Goal: Task Accomplishment & Management: Manage account settings

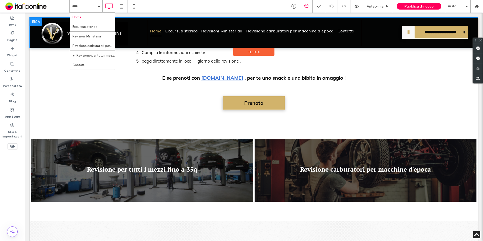
scroll to position [201, 0]
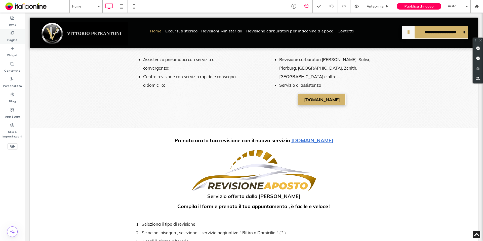
click at [13, 37] on label "Pagine" at bounding box center [12, 38] width 10 height 7
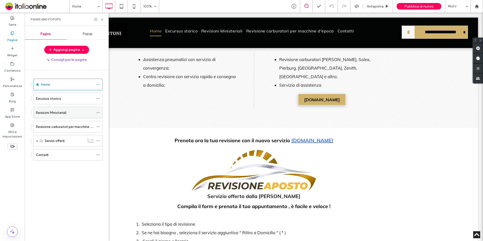
click at [58, 113] on label "Revisioni Ministeriali" at bounding box center [51, 112] width 30 height 9
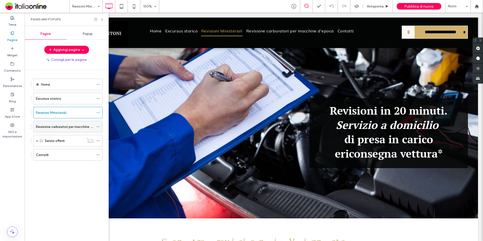
click at [56, 125] on label "Revisione carburatori per macchine d'epoca" at bounding box center [69, 126] width 67 height 9
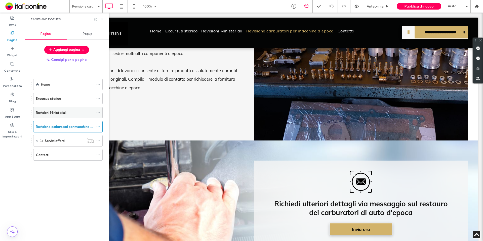
scroll to position [4118, 0]
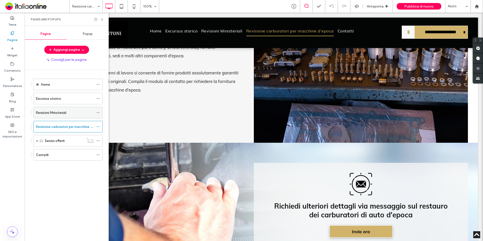
click at [58, 116] on div "Revisioni Ministeriali" at bounding box center [65, 112] width 58 height 11
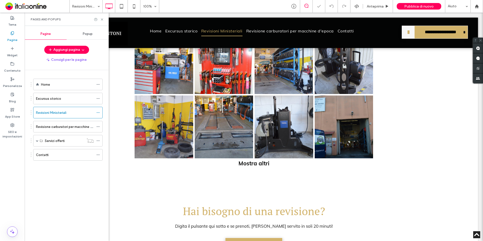
scroll to position [302, 0]
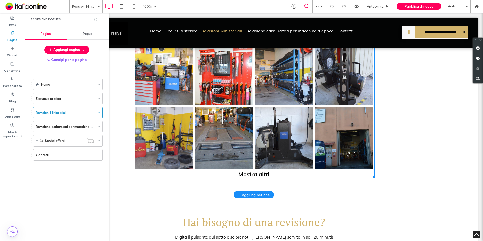
click at [249, 175] on div "Mostra altri" at bounding box center [253, 174] width 241 height 7
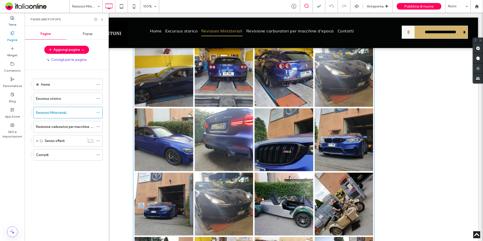
scroll to position [603, 0]
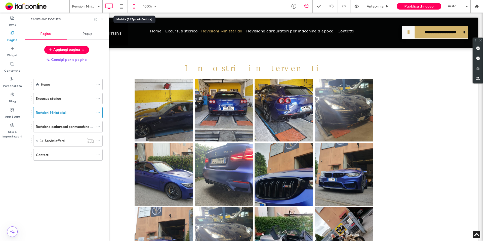
click at [133, 7] on icon at bounding box center [134, 6] width 10 height 10
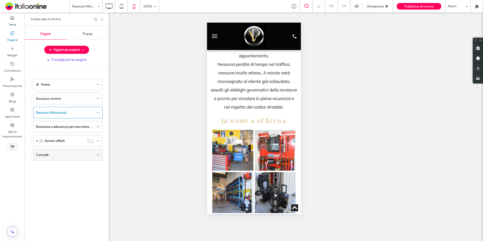
scroll to position [302, 0]
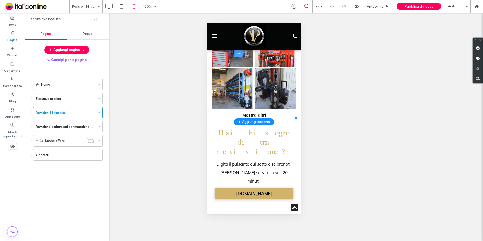
click at [249, 118] on div "Mostra altri" at bounding box center [253, 115] width 86 height 9
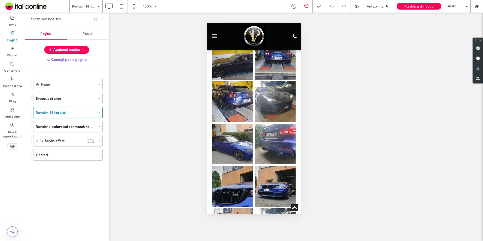
scroll to position [632, 0]
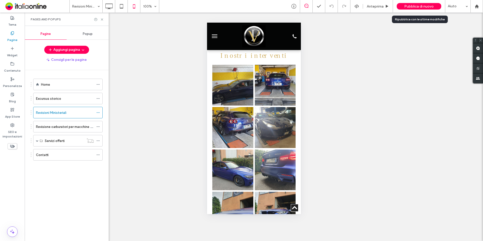
click at [412, 7] on span "Pubblica di nuovo" at bounding box center [418, 6] width 29 height 4
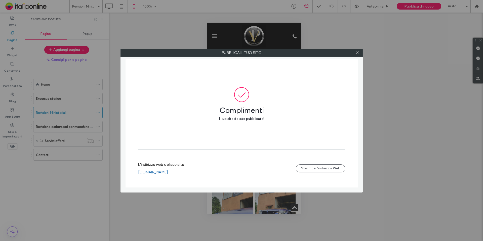
click at [168, 172] on link "www.vittoriopetrantoni.it" at bounding box center [153, 172] width 30 height 5
click at [357, 53] on icon at bounding box center [357, 53] width 4 height 4
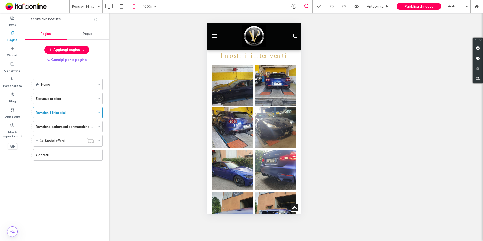
click at [213, 38] on button "menu" at bounding box center [214, 36] width 10 height 10
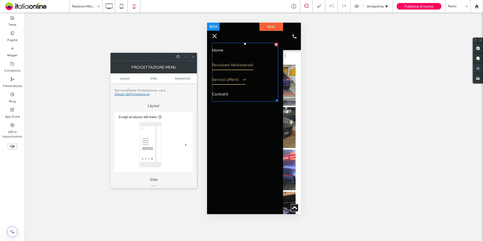
click at [240, 82] on span at bounding box center [241, 79] width 8 height 5
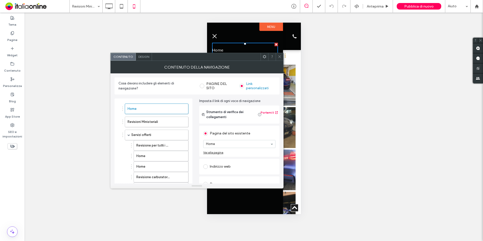
click at [281, 57] on icon at bounding box center [279, 57] width 4 height 4
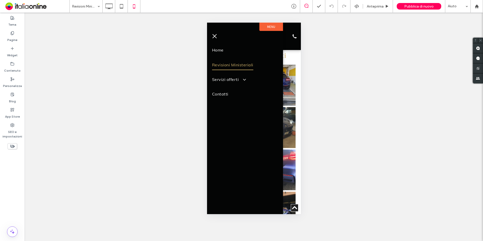
click at [215, 39] on button "menu" at bounding box center [214, 36] width 10 height 10
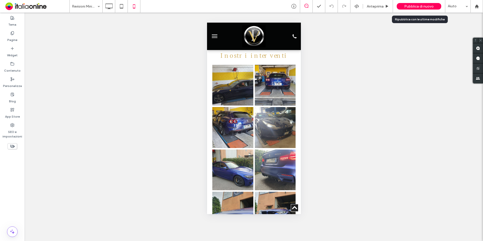
drag, startPoint x: 409, startPoint y: 7, endPoint x: 261, endPoint y: 1, distance: 147.9
click at [409, 7] on span "Pubblica di nuovo" at bounding box center [418, 6] width 29 height 4
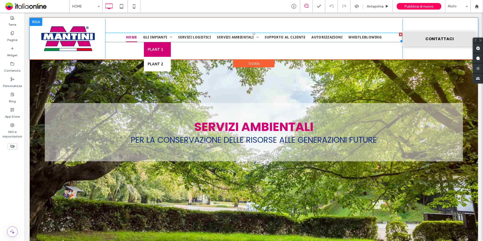
click at [150, 52] on span "PLANT 1" at bounding box center [156, 49] width 16 height 7
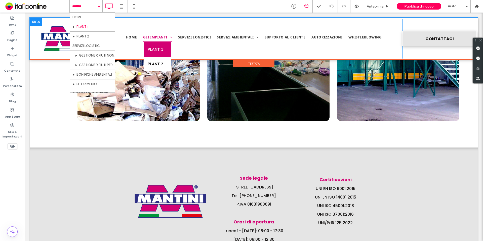
scroll to position [942, 0]
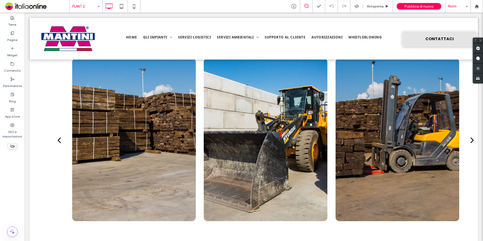
scroll to position [724, 0]
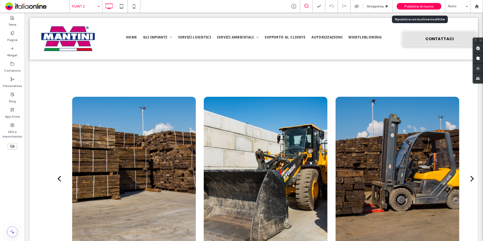
click at [418, 5] on span "Pubblica di nuovo" at bounding box center [418, 6] width 29 height 4
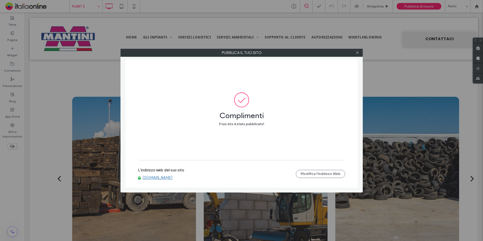
click at [149, 178] on link "[DOMAIN_NAME]" at bounding box center [158, 177] width 30 height 5
drag, startPoint x: 181, startPoint y: 49, endPoint x: 361, endPoint y: 41, distance: 180.1
click at [181, 49] on label "Pubblica il tuo sito" at bounding box center [242, 53] width 242 height 8
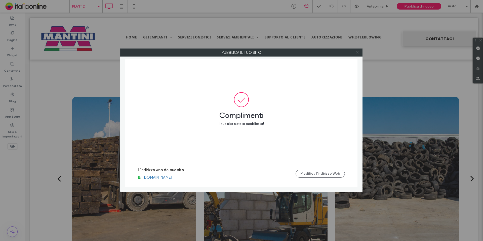
click at [357, 54] on icon at bounding box center [357, 53] width 4 height 4
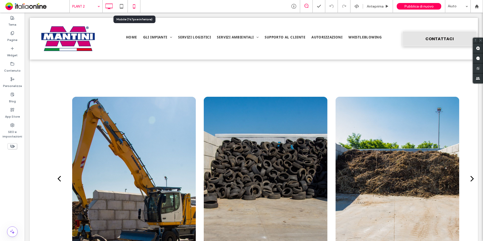
drag, startPoint x: 134, startPoint y: 10, endPoint x: 132, endPoint y: 8, distance: 2.8
click at [134, 9] on icon at bounding box center [134, 6] width 10 height 10
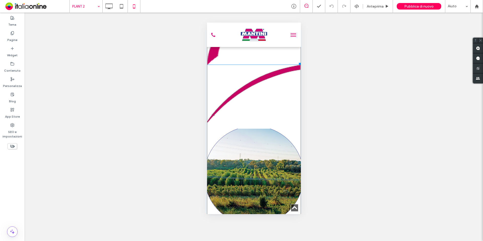
scroll to position [654, 0]
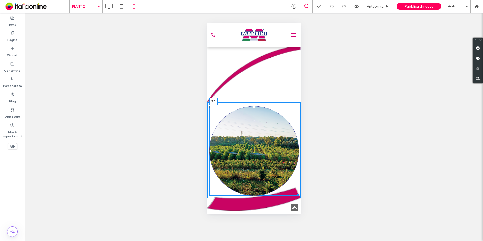
drag, startPoint x: 252, startPoint y: 112, endPoint x: 254, endPoint y: 105, distance: 7.9
click at [254, 105] on div "Click To Paste Click To Paste Click To Paste Button Mostra altri T:0 Click To P…" at bounding box center [254, 97] width 94 height 202
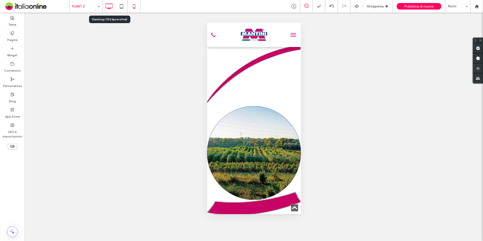
click at [110, 7] on icon at bounding box center [109, 6] width 10 height 10
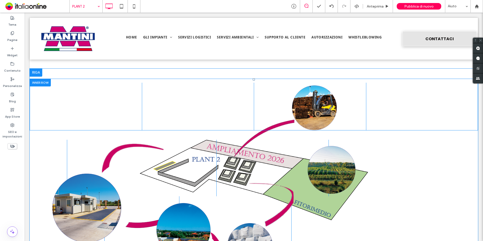
scroll to position [503, 0]
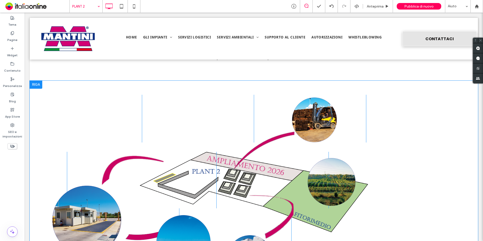
click at [40, 86] on div at bounding box center [36, 85] width 13 height 8
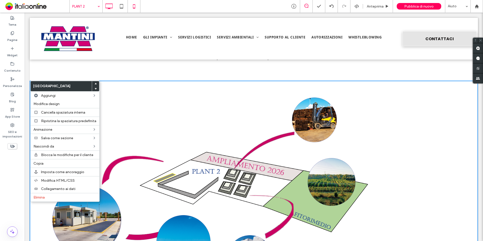
click at [138, 4] on icon at bounding box center [134, 6] width 10 height 10
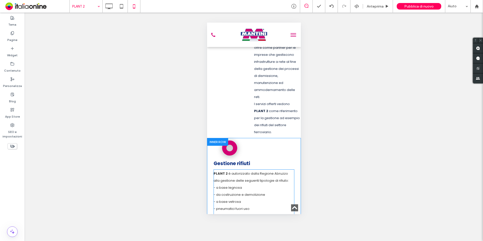
scroll to position [495, 0]
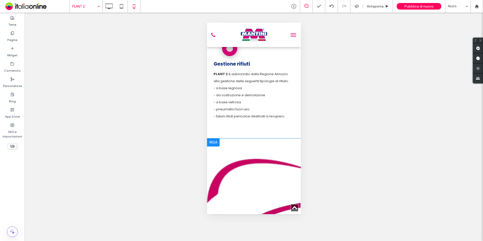
click at [216, 147] on div at bounding box center [213, 142] width 13 height 8
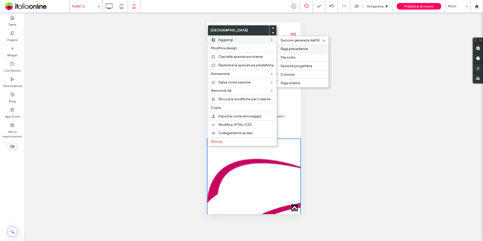
click at [305, 48] on span "Riga precedente" at bounding box center [293, 49] width 27 height 4
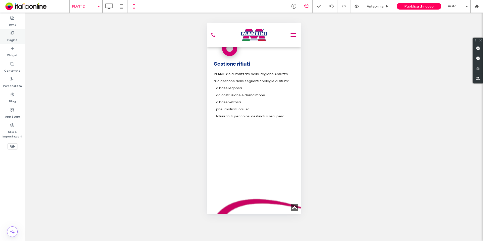
click at [15, 38] on label "Pagine" at bounding box center [12, 38] width 10 height 7
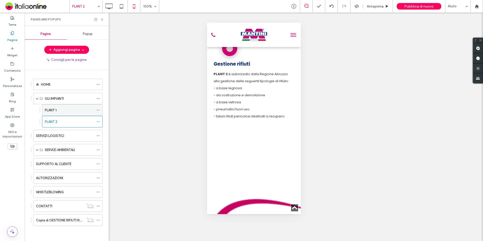
click at [65, 110] on div "PLANT 1" at bounding box center [69, 110] width 49 height 5
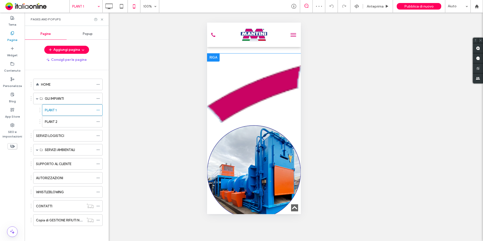
scroll to position [603, 0]
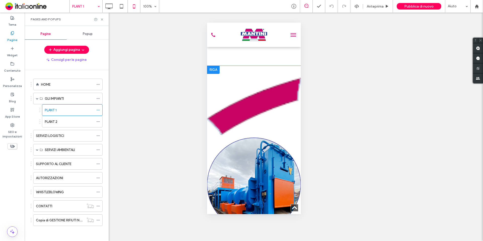
click at [211, 74] on div at bounding box center [213, 70] width 13 height 8
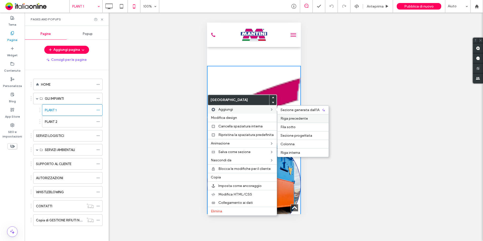
click at [302, 119] on span "Riga precedente" at bounding box center [293, 118] width 27 height 4
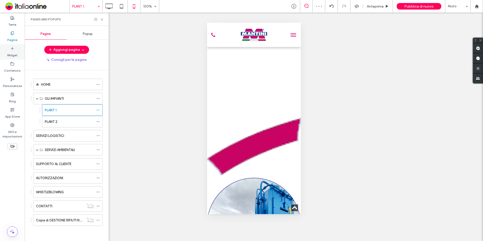
click at [14, 51] on label "Widget" at bounding box center [12, 54] width 11 height 7
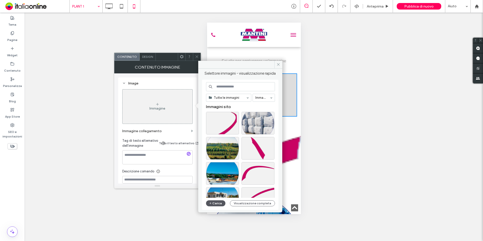
click at [216, 204] on button "Carica" at bounding box center [216, 203] width 20 height 6
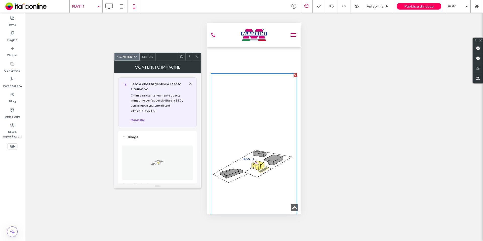
click at [149, 59] on div "Design" at bounding box center [148, 57] width 16 height 8
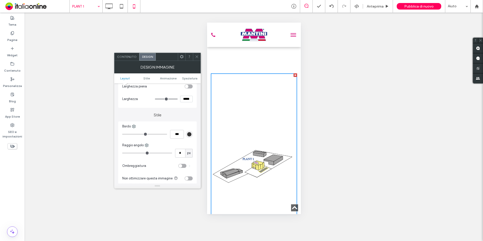
scroll to position [101, 0]
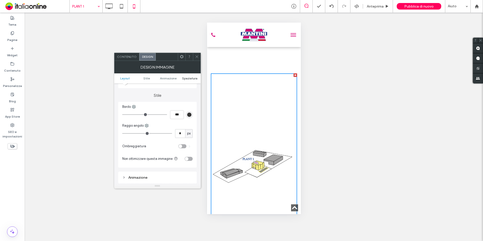
click at [189, 79] on span "Spaziatura" at bounding box center [189, 78] width 15 height 4
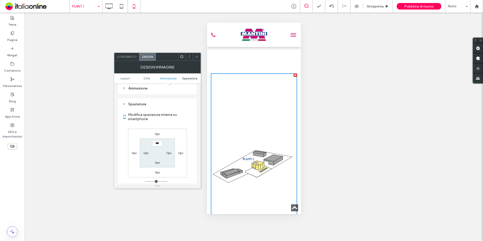
scroll to position [201, 0]
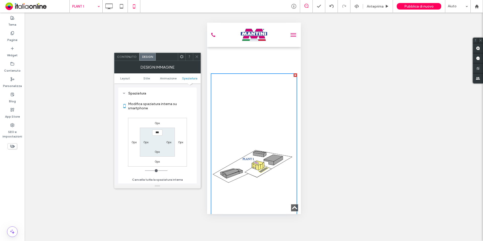
click at [262, 150] on img at bounding box center [253, 166] width 86 height 187
click at [197, 60] on span at bounding box center [197, 57] width 4 height 8
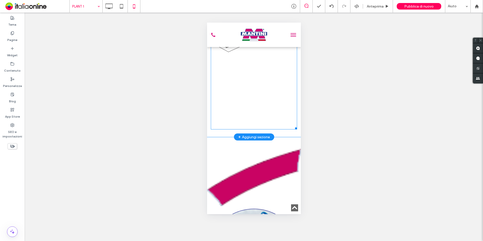
scroll to position [754, 0]
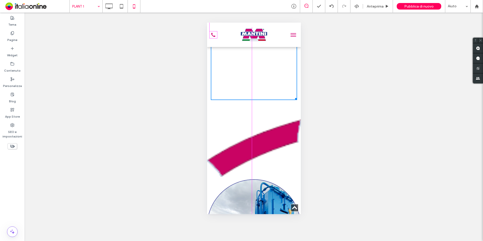
drag, startPoint x: 290, startPoint y: 127, endPoint x: 292, endPoint y: 102, distance: 25.5
click at [292, 100] on div "W:326 H:706" at bounding box center [253, 11] width 86 height 177
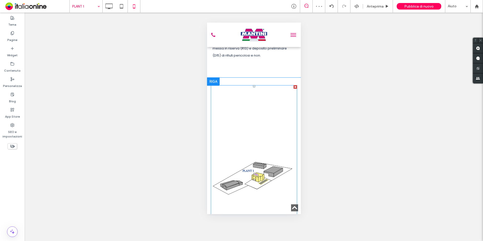
scroll to position [603, 0]
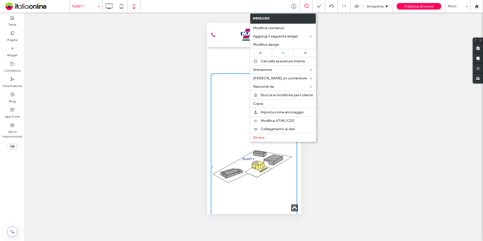
drag, startPoint x: 224, startPoint y: 136, endPoint x: 234, endPoint y: 145, distance: 13.2
click at [224, 136] on img at bounding box center [253, 166] width 86 height 187
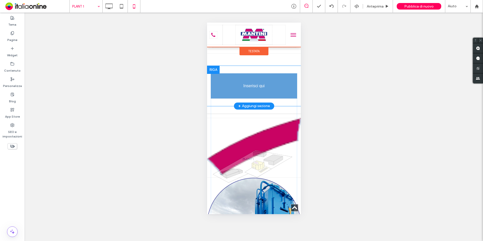
drag, startPoint x: 251, startPoint y: 184, endPoint x: 252, endPoint y: 169, distance: 15.1
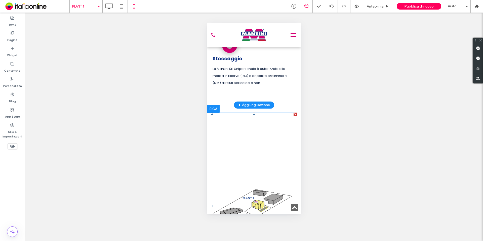
scroll to position [553, 0]
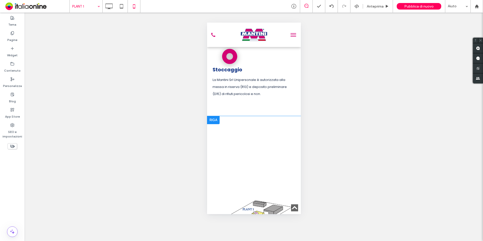
click at [212, 124] on div at bounding box center [213, 120] width 13 height 8
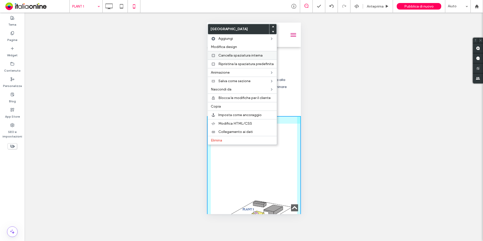
click at [243, 54] on span "Cancella spaziatura interna" at bounding box center [240, 55] width 44 height 4
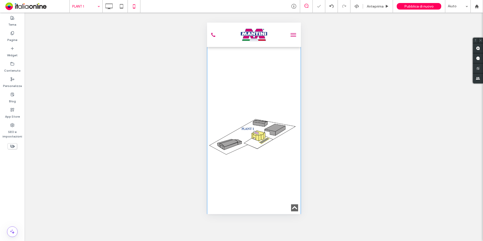
scroll to position [654, 0]
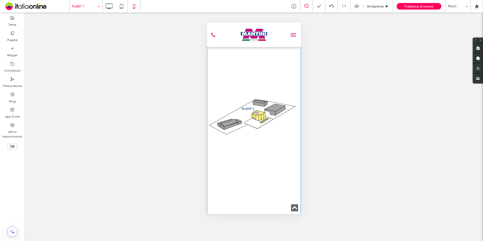
click at [238, 132] on img at bounding box center [254, 117] width 94 height 203
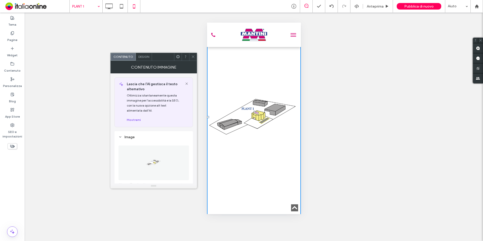
scroll to position [50, 0]
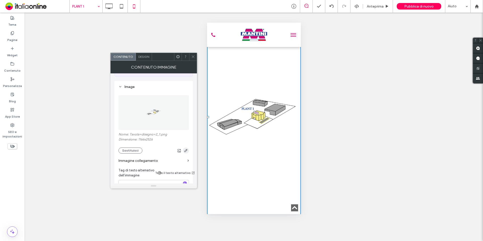
click at [185, 150] on icon "button" at bounding box center [186, 151] width 4 height 4
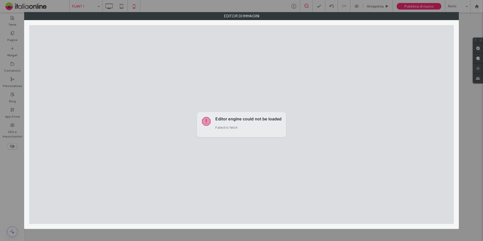
click at [260, 133] on div "Editor engine could not be loaded Failed to fetch" at bounding box center [241, 124] width 88 height 25
drag, startPoint x: 301, startPoint y: 8, endPoint x: 382, endPoint y: 43, distance: 88.6
click at [301, 8] on div "Editor di immagini" at bounding box center [241, 120] width 483 height 241
click at [481, 41] on div "Editor di immagini" at bounding box center [241, 120] width 483 height 241
click at [24, 68] on div "Editor di immagini" at bounding box center [241, 120] width 483 height 241
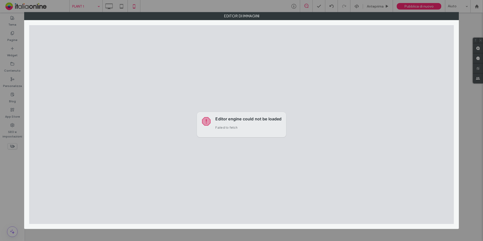
click at [28, 69] on div "Editor di immagini" at bounding box center [241, 120] width 434 height 217
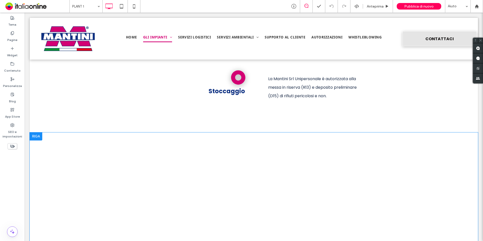
scroll to position [553, 0]
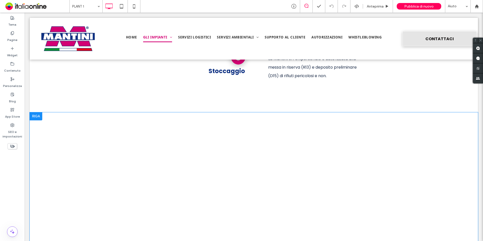
click at [34, 116] on div at bounding box center [36, 116] width 13 height 8
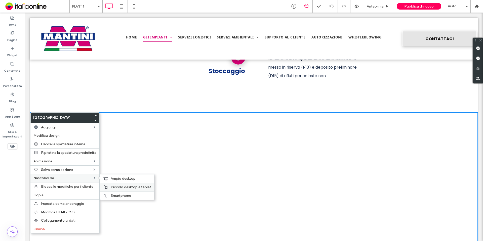
click at [129, 187] on span "Piccolo desktop e tablet" at bounding box center [131, 187] width 40 height 4
click at [117, 181] on div "Ampio desktop" at bounding box center [127, 178] width 54 height 9
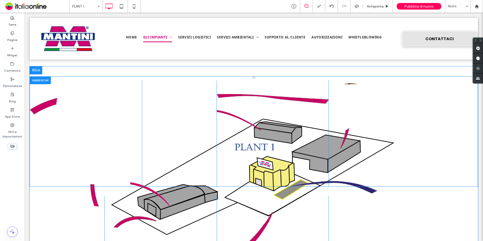
scroll to position [654, 0]
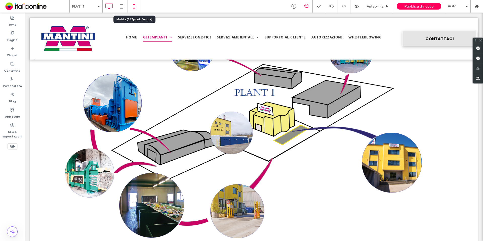
click at [137, 8] on icon at bounding box center [134, 6] width 10 height 10
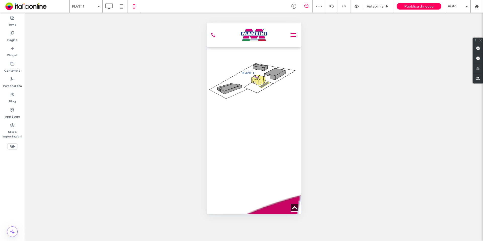
scroll to position [704, 0]
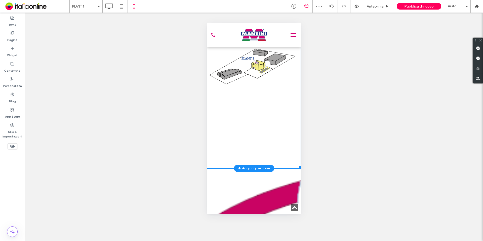
click at [245, 125] on img at bounding box center [254, 66] width 94 height 203
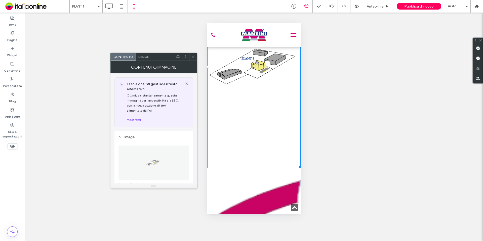
scroll to position [101, 0]
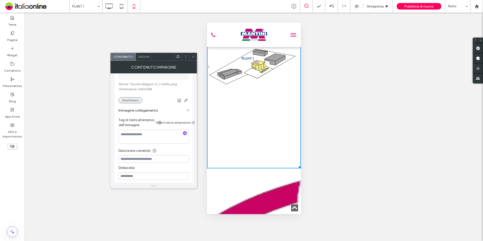
click at [123, 100] on button "Sostituisci" at bounding box center [130, 100] width 24 height 6
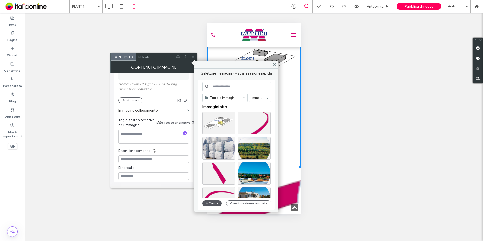
click at [214, 201] on button "Carica" at bounding box center [212, 203] width 20 height 6
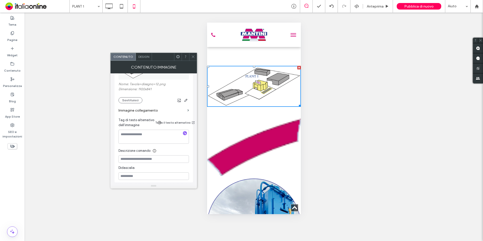
scroll to position [654, 0]
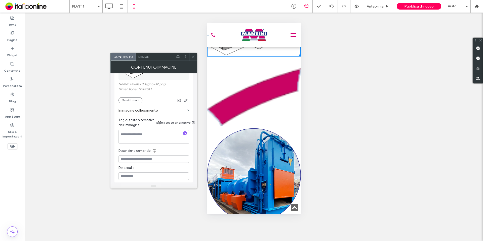
click at [264, 126] on img at bounding box center [254, 96] width 94 height 57
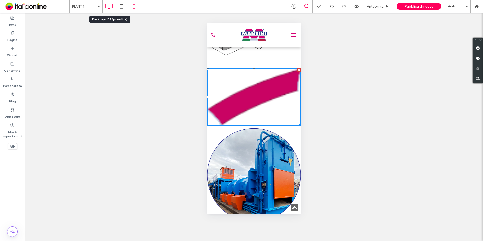
click at [113, 5] on icon at bounding box center [109, 6] width 10 height 10
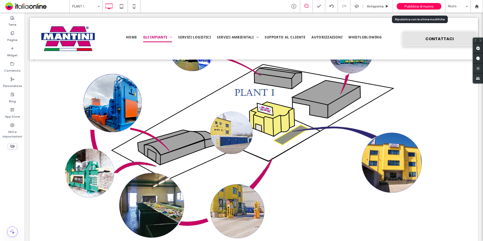
click at [424, 7] on span "Pubblica di nuovo" at bounding box center [418, 6] width 29 height 4
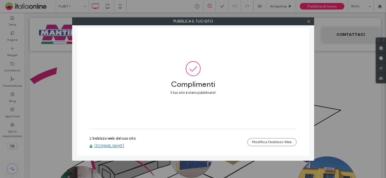
drag, startPoint x: 307, startPoint y: 21, endPoint x: 297, endPoint y: 28, distance: 12.2
click at [307, 21] on icon at bounding box center [309, 22] width 4 height 4
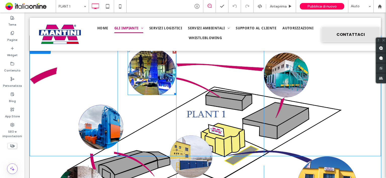
click at [156, 83] on link at bounding box center [151, 73] width 51 height 48
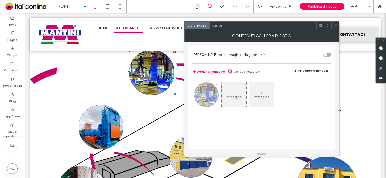
click at [215, 98] on img at bounding box center [206, 95] width 25 height 25
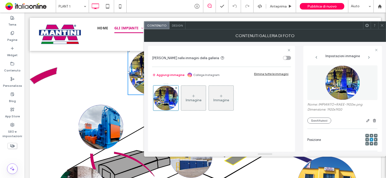
click at [343, 86] on img at bounding box center [342, 83] width 35 height 35
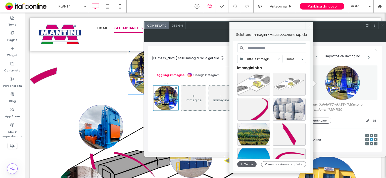
click at [310, 31] on div "Selettore immagini - visualizzazione rapida Tutte le immagini Immagini Immagini…" at bounding box center [271, 100] width 84 height 140
click at [311, 25] on icon at bounding box center [310, 26] width 4 height 4
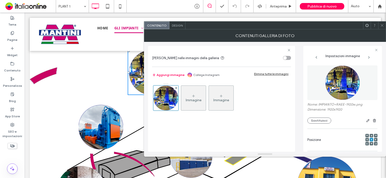
drag, startPoint x: 382, startPoint y: 26, endPoint x: 237, endPoint y: 34, distance: 145.3
click at [383, 25] on icon at bounding box center [382, 26] width 4 height 4
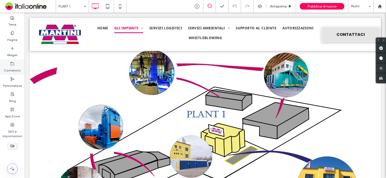
click at [11, 68] on label "Contenuto" at bounding box center [12, 69] width 17 height 7
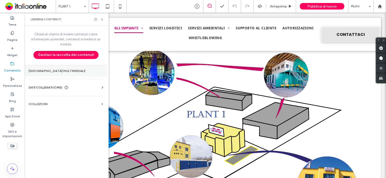
click at [52, 68] on section "Gestore multimediale" at bounding box center [66, 71] width 82 height 12
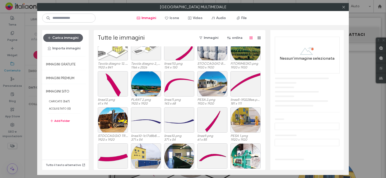
scroll to position [31, 0]
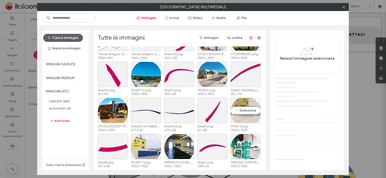
click at [236, 111] on div "Seleziona" at bounding box center [245, 110] width 30 height 25
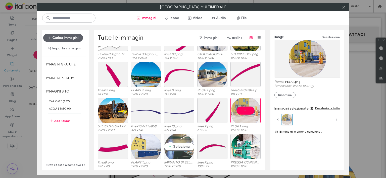
click at [174, 146] on div "Seleziona" at bounding box center [179, 146] width 30 height 25
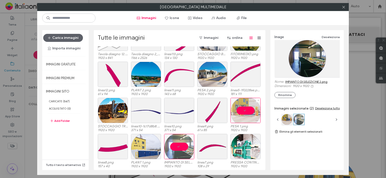
click at [245, 107] on div at bounding box center [245, 110] width 30 height 25
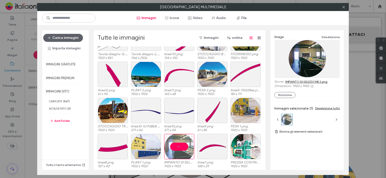
click at [176, 148] on div at bounding box center [179, 146] width 30 height 25
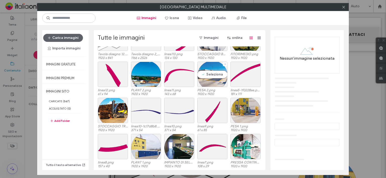
click at [197, 87] on div "Seleziona PESA 2.png 1920 x 1920" at bounding box center [212, 79] width 30 height 34
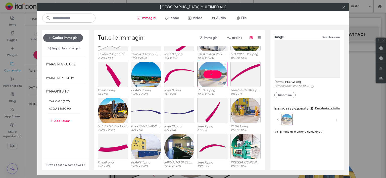
click at [197, 88] on div "PESA 2.png 1920 x 1920" at bounding box center [212, 79] width 30 height 34
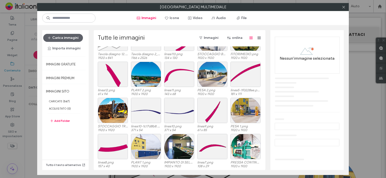
click at [194, 90] on div "linea12.png 61 x 94 PLANT 2.png 1920 x 1920 linea11.png 143 x 68 PESA 2.png 192…" at bounding box center [181, 80] width 166 height 36
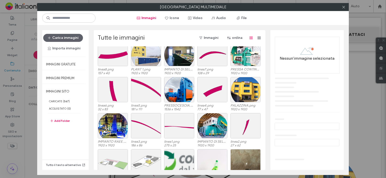
scroll to position [126, 0]
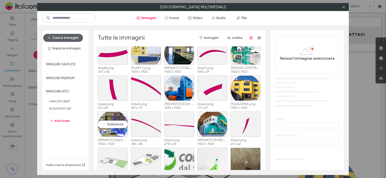
click at [107, 132] on div "Seleziona" at bounding box center [113, 124] width 30 height 25
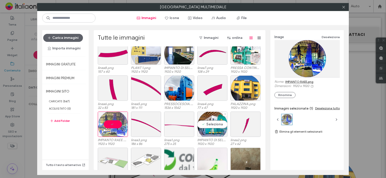
drag, startPoint x: 200, startPoint y: 124, endPoint x: 191, endPoint y: 124, distance: 9.6
click at [200, 124] on div "Seleziona" at bounding box center [212, 124] width 30 height 25
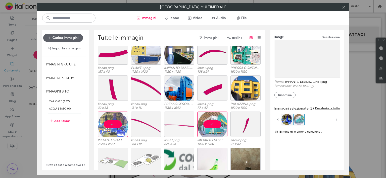
drag, startPoint x: 107, startPoint y: 124, endPoint x: 166, endPoint y: 116, distance: 59.8
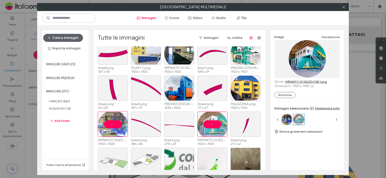
click at [107, 124] on div at bounding box center [113, 124] width 30 height 25
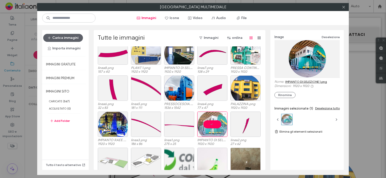
click at [207, 121] on div at bounding box center [212, 124] width 30 height 25
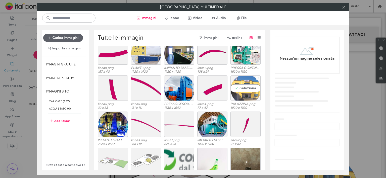
click at [243, 90] on div "Seleziona" at bounding box center [245, 88] width 30 height 25
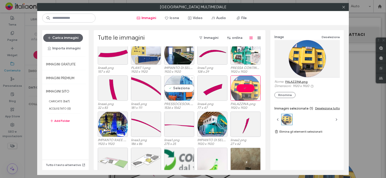
click at [179, 88] on div "Seleziona" at bounding box center [179, 88] width 30 height 25
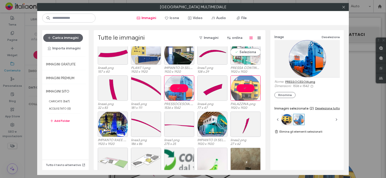
click at [236, 52] on div "Seleziona" at bounding box center [245, 51] width 30 height 25
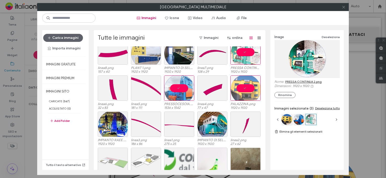
click at [343, 5] on span at bounding box center [344, 7] width 4 height 8
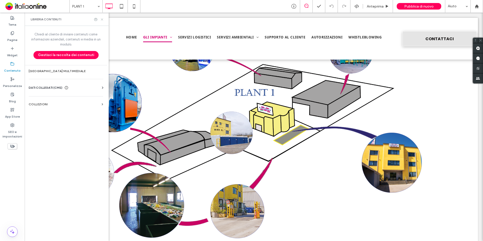
click at [102, 20] on use at bounding box center [102, 19] width 2 height 2
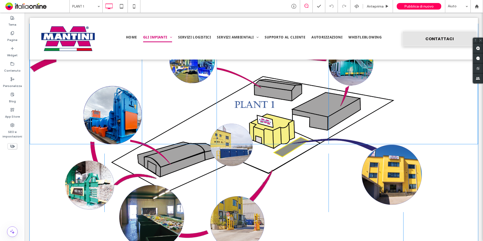
scroll to position [654, 0]
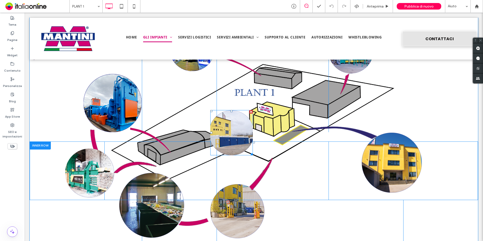
click at [237, 125] on link at bounding box center [231, 133] width 45 height 48
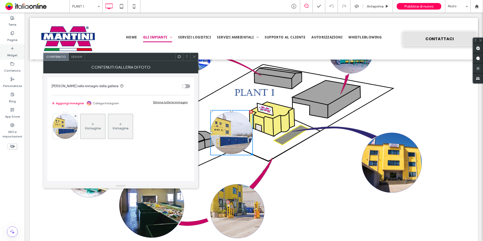
drag, startPoint x: 90, startPoint y: 106, endPoint x: 15, endPoint y: 47, distance: 96.6
click at [15, 47] on div "Widget" at bounding box center [12, 51] width 25 height 15
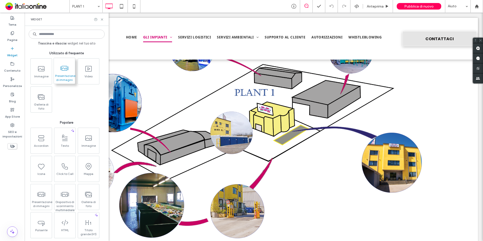
drag, startPoint x: 12, startPoint y: 70, endPoint x: 64, endPoint y: 64, distance: 52.4
click at [12, 70] on label "Contenuto" at bounding box center [12, 69] width 17 height 7
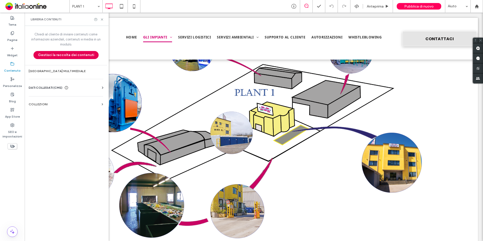
click at [77, 56] on button "Gestisci la raccolta dei contenuti" at bounding box center [65, 55] width 65 height 8
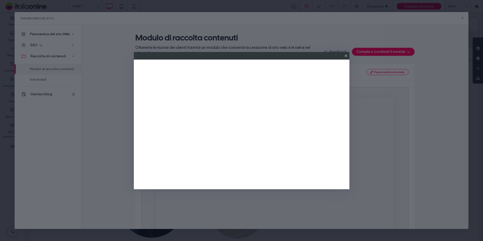
scroll to position [0, 0]
click at [346, 55] on use at bounding box center [345, 56] width 2 height 2
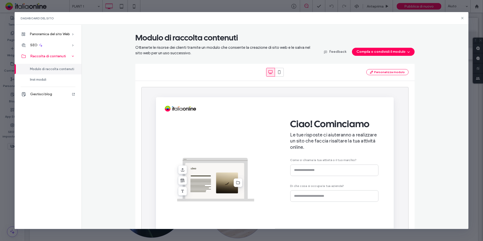
click at [49, 56] on span "Raccolta di contenuti" at bounding box center [48, 56] width 36 height 4
click at [461, 17] on icon at bounding box center [462, 18] width 4 height 4
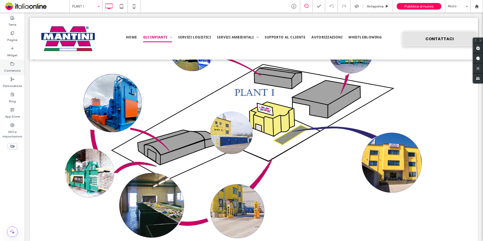
click at [16, 71] on label "Contenuto" at bounding box center [12, 69] width 17 height 7
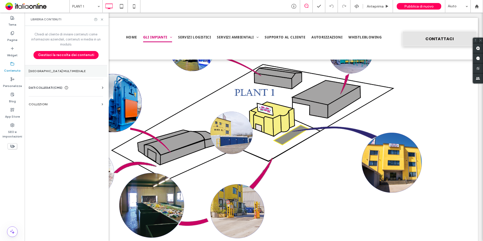
click at [66, 70] on label "Gestore multimediale" at bounding box center [66, 71] width 74 height 4
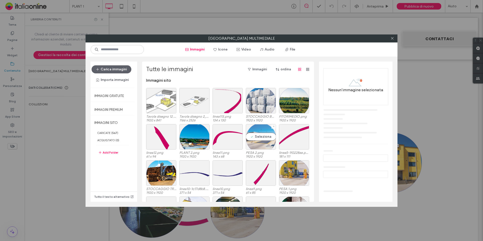
scroll to position [31, 0]
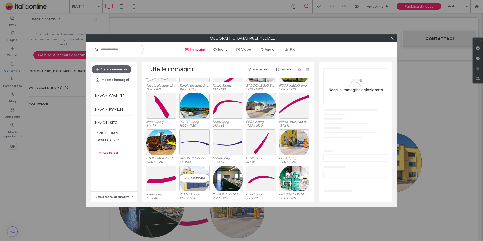
click at [187, 176] on div "Seleziona" at bounding box center [194, 178] width 30 height 25
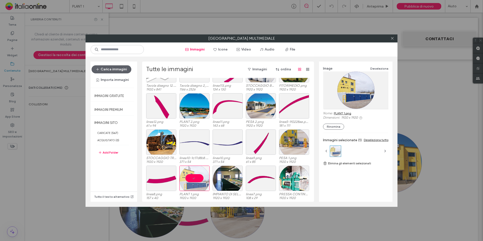
click at [345, 114] on link "PLANT 1.png" at bounding box center [342, 113] width 17 height 4
click at [390, 38] on icon at bounding box center [392, 38] width 4 height 4
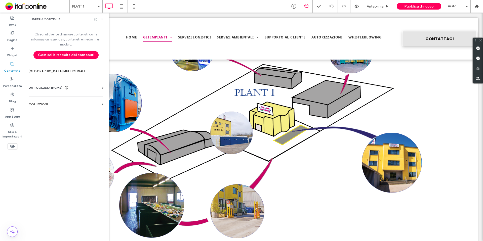
click at [103, 18] on icon at bounding box center [102, 20] width 4 height 4
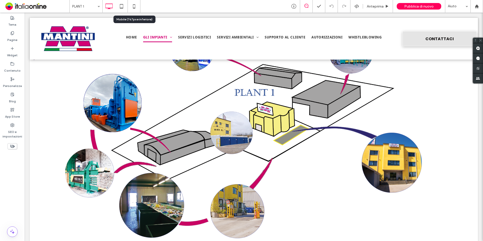
drag, startPoint x: 132, startPoint y: 7, endPoint x: 114, endPoint y: 99, distance: 93.5
click at [132, 6] on icon at bounding box center [134, 6] width 10 height 10
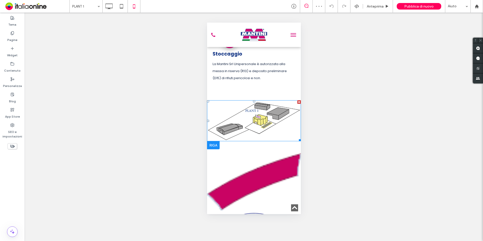
scroll to position [603, 0]
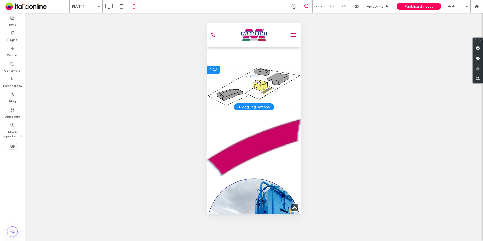
click at [211, 74] on div at bounding box center [213, 70] width 13 height 8
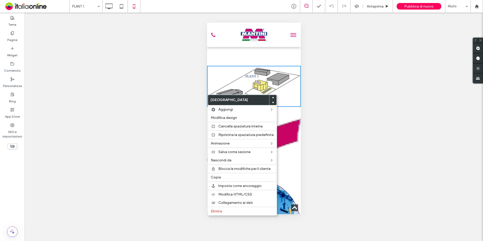
click at [338, 113] on div "Mostrare? Sì Mostrare? Sì Mostrare? Sì Mostrare? Sì Mostrare? Sì Mostrare? Sì M…" at bounding box center [254, 127] width 458 height 228
click at [286, 107] on img at bounding box center [254, 86] width 94 height 41
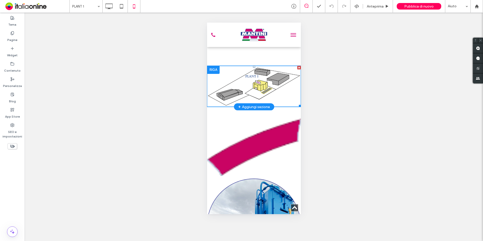
click at [250, 107] on img at bounding box center [254, 86] width 94 height 41
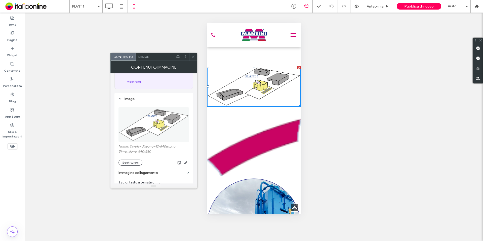
scroll to position [50, 0]
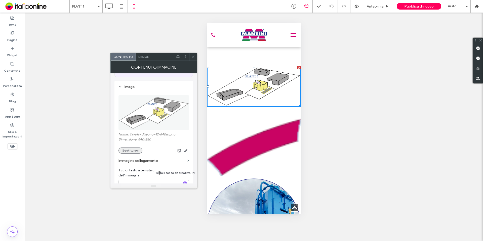
click at [133, 150] on button "Sostituisci" at bounding box center [130, 151] width 24 height 6
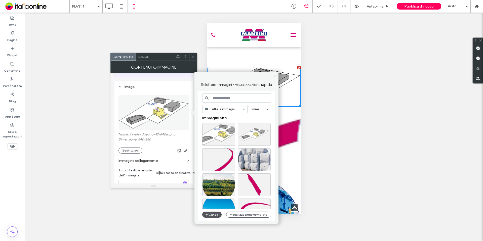
click at [216, 216] on button "Carica" at bounding box center [212, 215] width 20 height 6
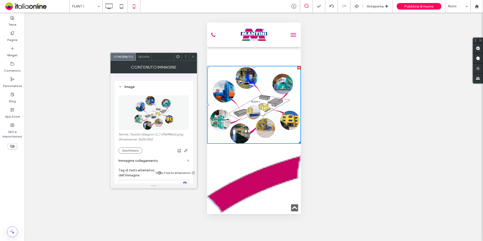
click at [194, 57] on icon at bounding box center [193, 57] width 4 height 4
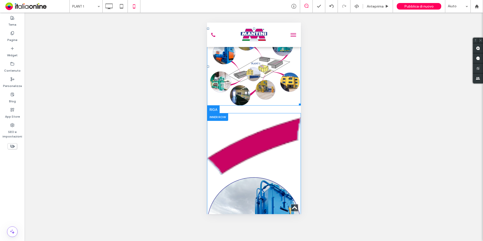
scroll to position [654, 0]
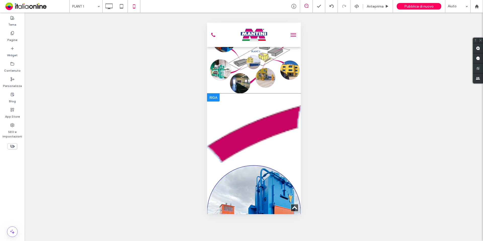
click at [214, 102] on div at bounding box center [213, 98] width 13 height 8
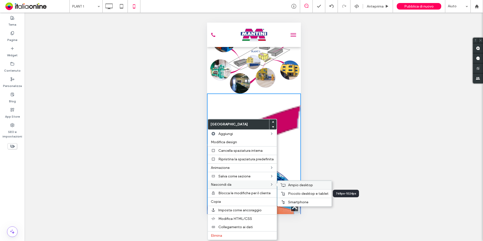
drag, startPoint x: 315, startPoint y: 192, endPoint x: 307, endPoint y: 189, distance: 8.6
click at [315, 192] on span "Piccolo desktop e tablet" at bounding box center [308, 194] width 40 height 4
click at [304, 187] on span "Ampio desktop" at bounding box center [300, 185] width 25 height 4
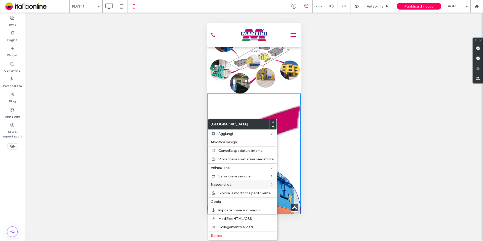
click at [325, 131] on div "Mostrare? Sì Mostrare? Sì Mostrare? Sì Mostrare? Sì Mostrare? Sì Mostrare? Sì M…" at bounding box center [254, 127] width 458 height 228
click at [319, 106] on div "Mostrare? Sì Mostrare? Sì Mostrare? Sì Mostrare? Sì Mostrare? Sì Mostrare? Sì M…" at bounding box center [254, 127] width 458 height 228
drag, startPoint x: 331, startPoint y: 179, endPoint x: 308, endPoint y: 182, distance: 23.5
click at [331, 179] on div "Mostrare? Sì Mostrare? Sì Mostrare? Sì Mostrare? Sì Mostrare? Sì Mostrare? Sì M…" at bounding box center [254, 127] width 458 height 228
drag, startPoint x: 237, startPoint y: 124, endPoint x: 242, endPoint y: 123, distance: 5.0
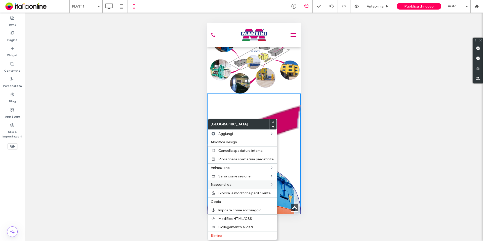
click at [237, 124] on label "[GEOGRAPHIC_DATA]" at bounding box center [238, 124] width 61 height 10
click at [284, 133] on img at bounding box center [254, 133] width 94 height 57
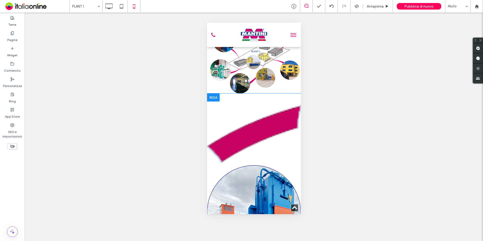
click at [214, 102] on div at bounding box center [213, 98] width 13 height 8
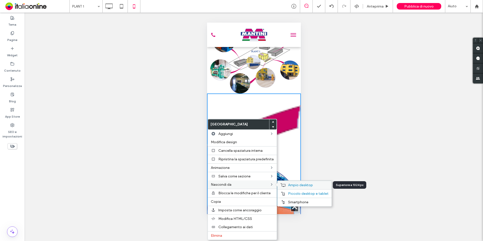
click at [290, 187] on span "Ampio desktop" at bounding box center [300, 185] width 25 height 4
click at [291, 193] on span "Piccolo desktop e tablet" at bounding box center [308, 194] width 40 height 4
click at [297, 203] on span "Smartphone" at bounding box center [298, 202] width 20 height 4
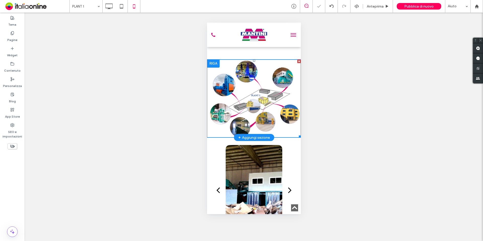
scroll to position [603, 0]
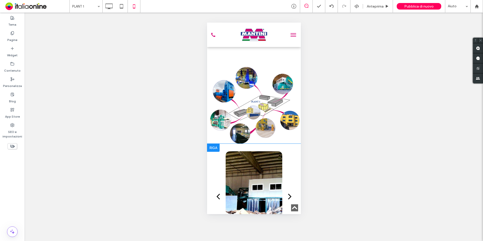
click at [213, 152] on div at bounding box center [213, 148] width 13 height 8
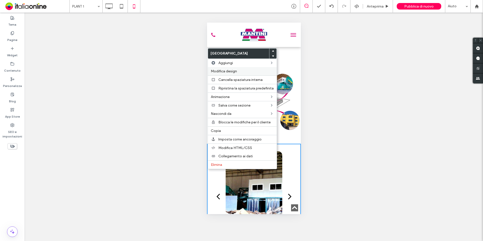
click at [244, 69] on label "Modifica design" at bounding box center [242, 71] width 63 height 4
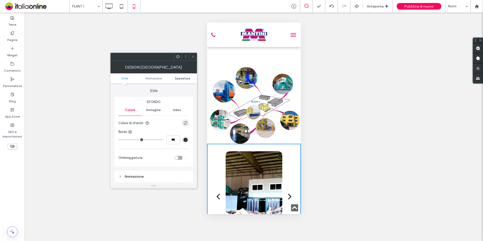
click at [184, 77] on span "Spaziatura" at bounding box center [182, 78] width 15 height 4
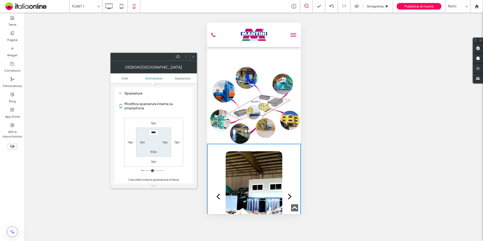
scroll to position [99, 0]
click at [153, 124] on label "0px" at bounding box center [153, 123] width 5 height 4
type input "*"
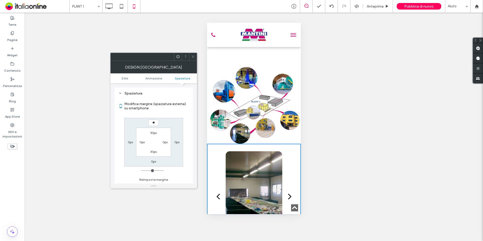
type input "**"
type input "****"
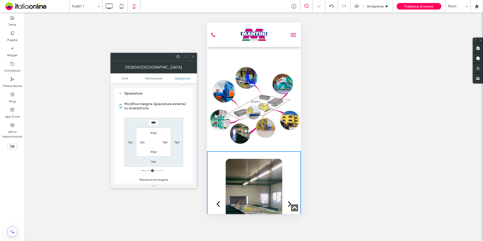
click at [193, 58] on icon at bounding box center [193, 57] width 4 height 4
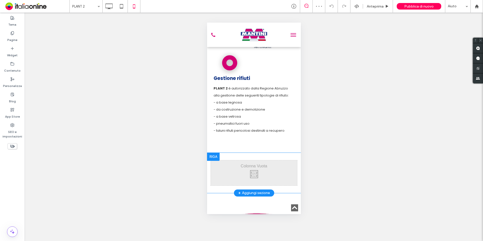
scroll to position [490, 0]
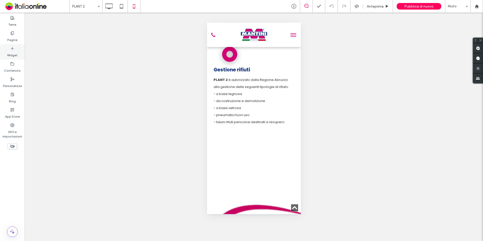
click at [15, 54] on label "Widget" at bounding box center [12, 54] width 11 height 7
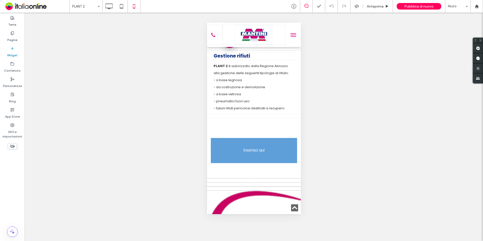
scroll to position [506, 0]
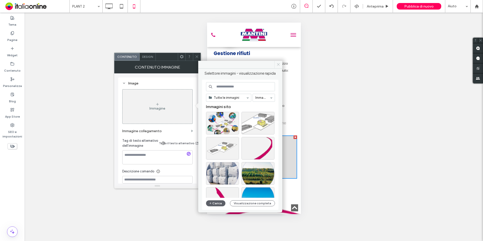
drag, startPoint x: 49, startPoint y: 40, endPoint x: 278, endPoint y: 64, distance: 230.3
click at [278, 64] on use at bounding box center [278, 64] width 3 height 3
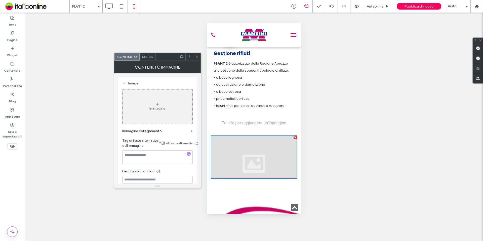
click at [197, 55] on span at bounding box center [197, 57] width 4 height 8
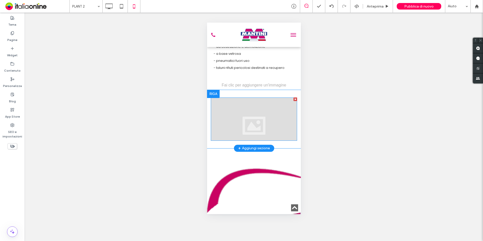
scroll to position [556, 0]
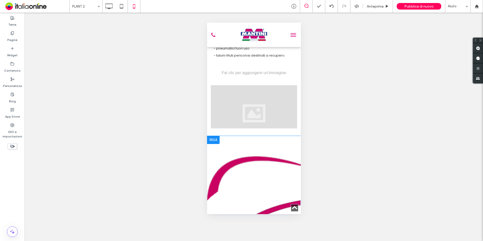
click at [213, 144] on div at bounding box center [213, 140] width 13 height 8
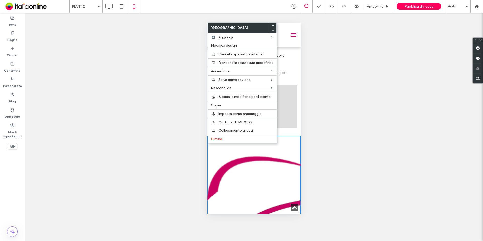
click at [325, 131] on div "Mostrare? Sì Mostrare? Sì Mostrare? Sì Mostrare? Sì Mostrare? Sì Mostrare? Sì M…" at bounding box center [254, 127] width 458 height 228
click at [297, 103] on div "Smartphone" at bounding box center [304, 105] width 54 height 9
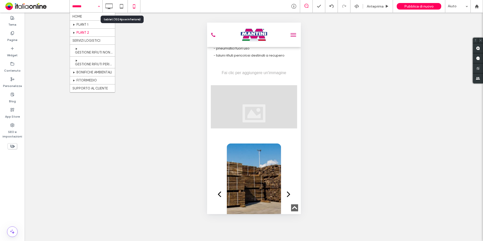
click at [110, 4] on icon at bounding box center [109, 6] width 10 height 10
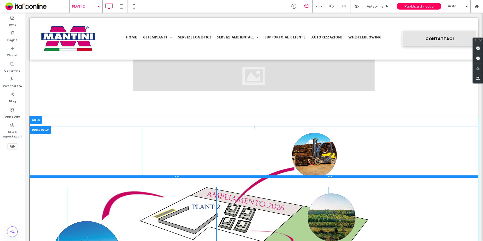
scroll to position [503, 0]
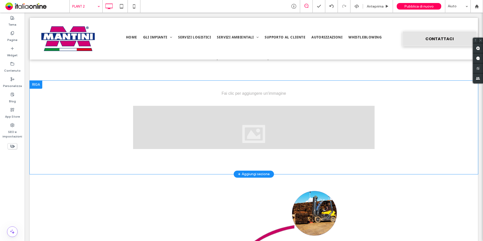
click at [37, 85] on div at bounding box center [36, 85] width 13 height 8
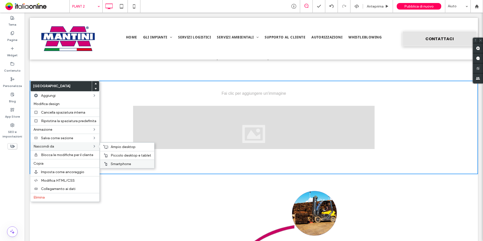
drag, startPoint x: 132, startPoint y: 164, endPoint x: 254, endPoint y: 160, distance: 121.5
click at [132, 164] on label "Smartphone" at bounding box center [131, 164] width 40 height 4
drag, startPoint x: 120, startPoint y: 164, endPoint x: 115, endPoint y: 153, distance: 12.7
click at [120, 164] on span "Smartphone" at bounding box center [121, 164] width 20 height 4
click at [116, 147] on span "Ampio desktop" at bounding box center [123, 147] width 25 height 4
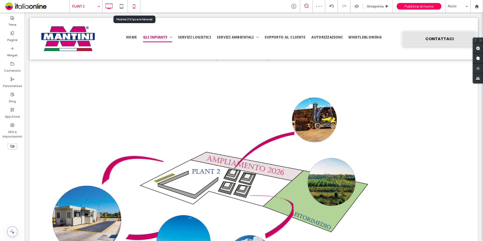
click at [132, 8] on icon at bounding box center [134, 6] width 10 height 10
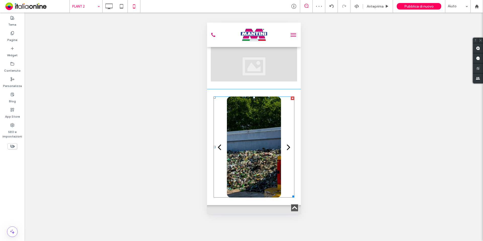
scroll to position [553, 0]
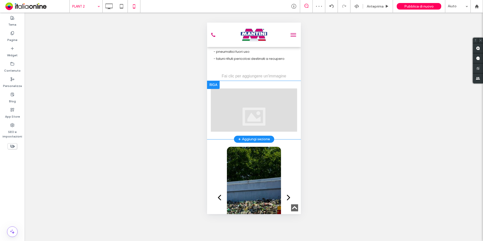
click at [213, 89] on div at bounding box center [213, 85] width 13 height 8
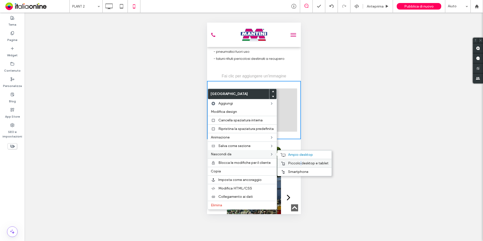
click at [300, 163] on span "Piccolo desktop e tablet" at bounding box center [308, 163] width 40 height 4
click at [319, 165] on span "Piccolo desktop e tablet" at bounding box center [308, 163] width 40 height 4
drag, startPoint x: 290, startPoint y: 164, endPoint x: 340, endPoint y: 170, distance: 50.4
click at [290, 164] on span "Piccolo desktop e tablet" at bounding box center [308, 163] width 40 height 4
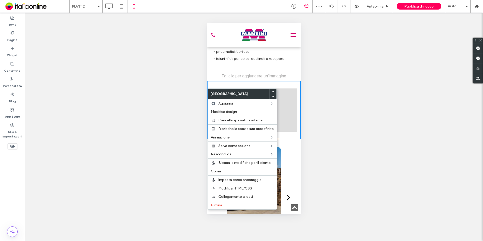
click at [368, 126] on div "Mostrare? Sì Mostrare? Sì Mostrare? Sì Mostrare? Sì Mostrare? Sì Mostrare? Sì M…" at bounding box center [254, 127] width 458 height 228
click at [109, 7] on icon at bounding box center [109, 6] width 10 height 10
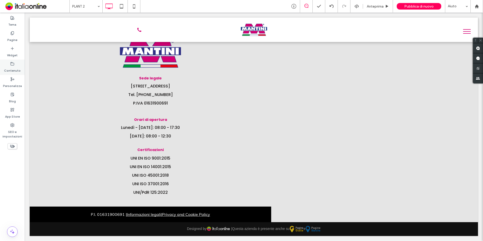
click at [9, 64] on div "Contenuto" at bounding box center [12, 67] width 25 height 15
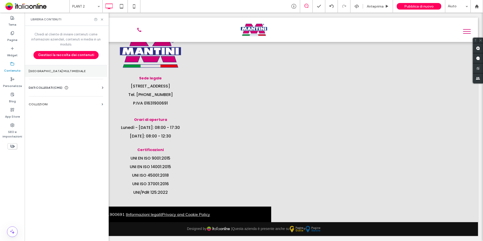
drag, startPoint x: 184, startPoint y: 1, endPoint x: 52, endPoint y: 70, distance: 148.8
click at [52, 70] on label "Gestore multimediale" at bounding box center [66, 71] width 74 height 4
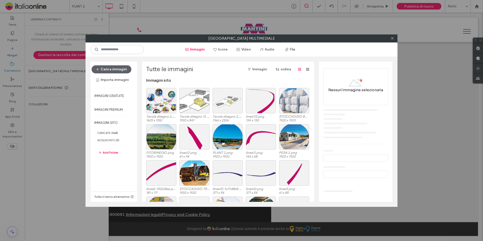
click at [291, 104] on div at bounding box center [294, 100] width 30 height 25
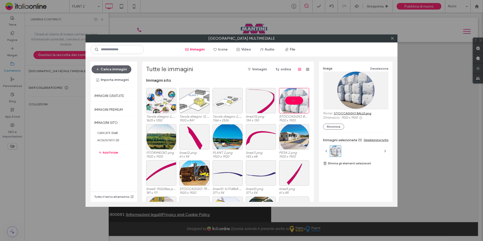
drag, startPoint x: 356, startPoint y: 112, endPoint x: 354, endPoint y: 115, distance: 3.0
click at [356, 112] on link "STOCCAGGIO BALLE.png" at bounding box center [352, 113] width 37 height 4
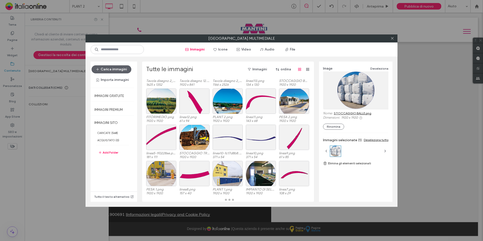
scroll to position [36, 0]
click at [292, 101] on div "Seleziona" at bounding box center [294, 100] width 30 height 25
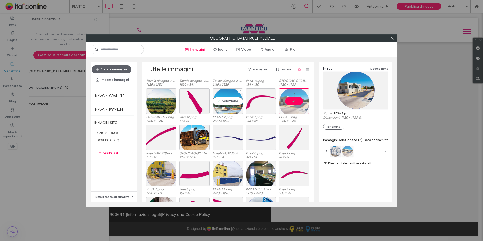
click at [223, 101] on div "Seleziona" at bounding box center [227, 100] width 30 height 25
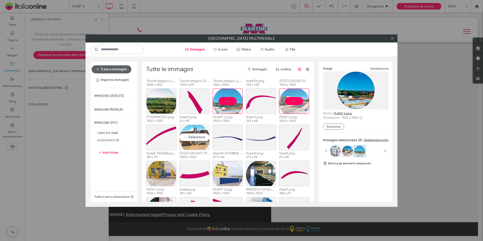
click at [191, 136] on div "Seleziona" at bounding box center [194, 137] width 30 height 25
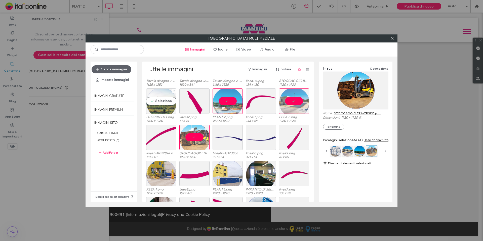
click at [162, 108] on div "Seleziona" at bounding box center [161, 100] width 30 height 25
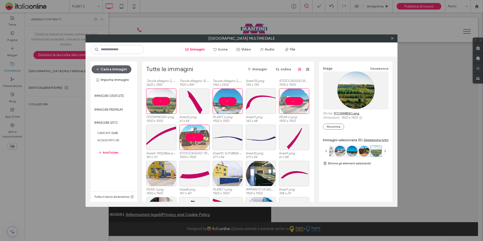
scroll to position [0, 0]
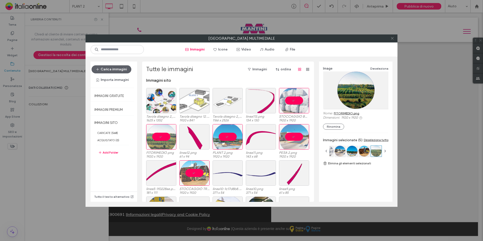
click at [392, 39] on use at bounding box center [392, 38] width 3 height 3
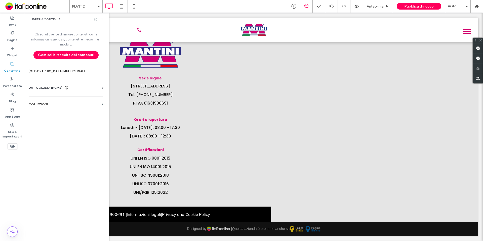
click at [100, 19] on icon at bounding box center [102, 20] width 4 height 4
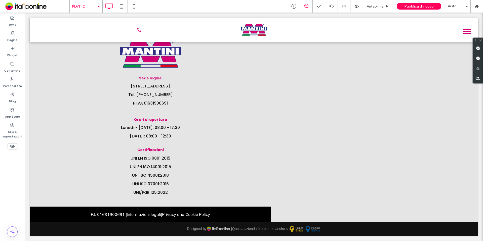
drag, startPoint x: 93, startPoint y: 6, endPoint x: 89, endPoint y: 7, distance: 3.8
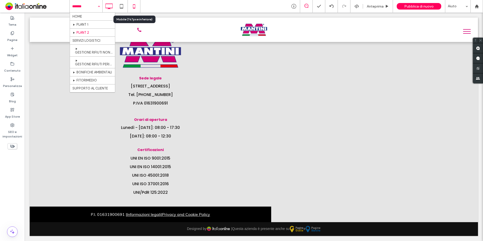
click at [134, 5] on icon at bounding box center [134, 6] width 10 height 10
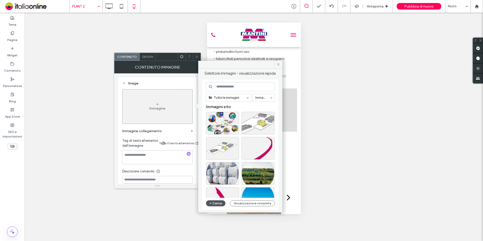
click at [215, 203] on button "Carica" at bounding box center [216, 203] width 20 height 6
click at [219, 202] on button "Carica" at bounding box center [216, 203] width 20 height 6
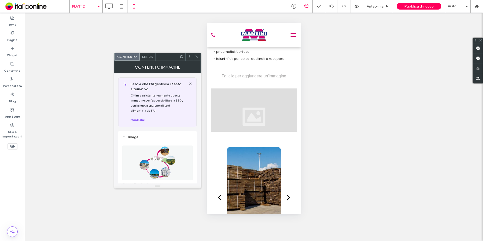
click at [197, 56] on icon at bounding box center [197, 57] width 4 height 4
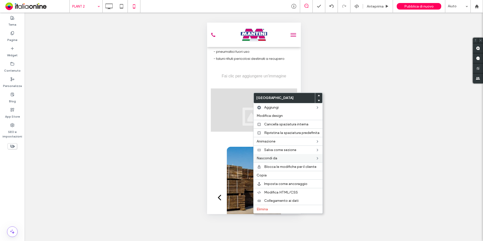
drag, startPoint x: 283, startPoint y: 123, endPoint x: 306, endPoint y: 160, distance: 43.8
click at [283, 123] on span "Cancella spaziatura interna" at bounding box center [286, 124] width 44 height 4
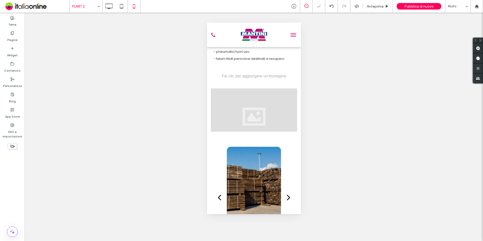
click at [388, 134] on div "Mostrare? Sì Mostrare? Sì Mostrare? Sì Mostrare? Sì Mostrare? Sì Mostrare? Sì M…" at bounding box center [254, 127] width 458 height 228
click at [422, 8] on span "Pubblica di nuovo" at bounding box center [418, 6] width 29 height 4
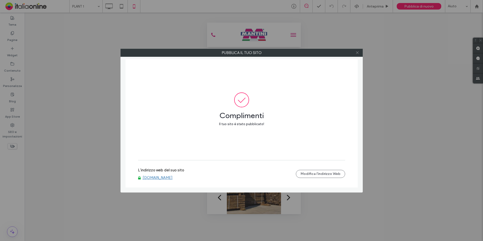
click at [356, 51] on icon at bounding box center [357, 53] width 4 height 4
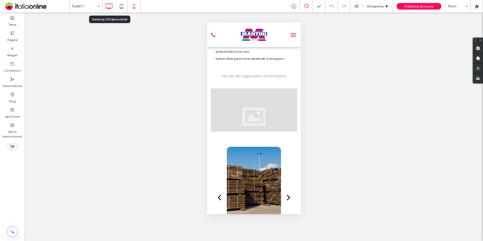
click at [108, 1] on div at bounding box center [109, 6] width 13 height 13
click at [113, 5] on icon at bounding box center [109, 6] width 10 height 10
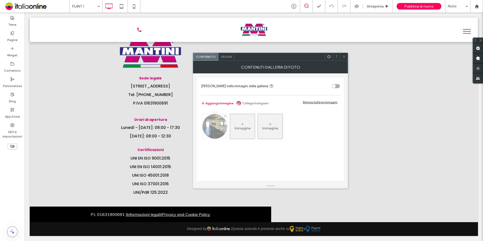
click at [212, 133] on img at bounding box center [214, 126] width 25 height 25
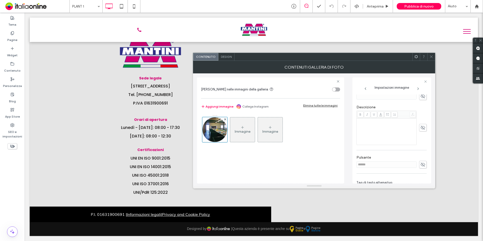
scroll to position [137, 0]
click at [432, 57] on icon at bounding box center [431, 57] width 4 height 4
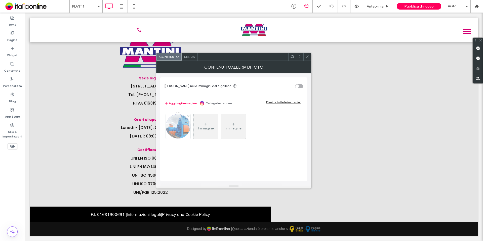
click at [179, 125] on img at bounding box center [178, 126] width 24 height 25
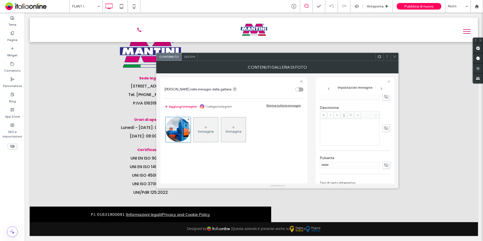
scroll to position [133, 0]
click at [396, 55] on div at bounding box center [394, 57] width 8 height 8
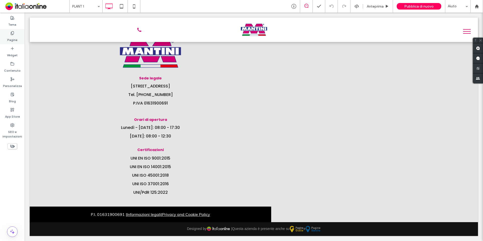
click at [13, 39] on label "Pagine" at bounding box center [12, 38] width 10 height 7
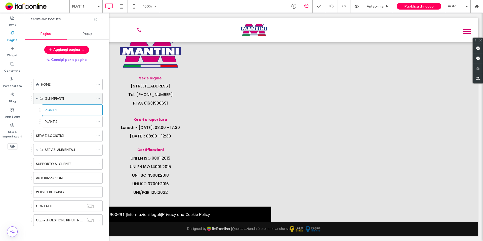
click at [62, 100] on label "GLI IMPIANTI" at bounding box center [54, 98] width 19 height 9
click at [36, 149] on span at bounding box center [37, 150] width 3 height 3
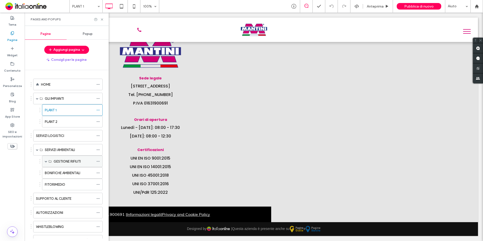
click at [45, 163] on span at bounding box center [46, 161] width 3 height 11
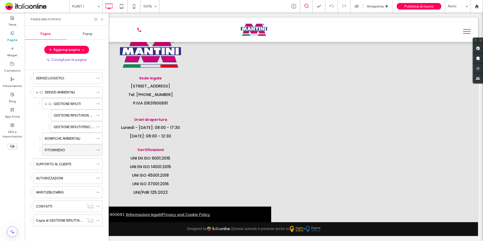
scroll to position [58, 0]
